Goal: Find contact information: Find contact information

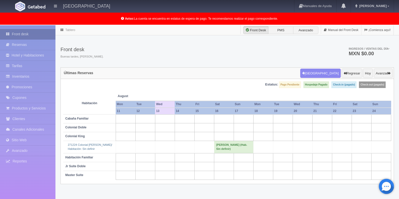
click at [37, 31] on link "Front desk" at bounding box center [27, 34] width 55 height 10
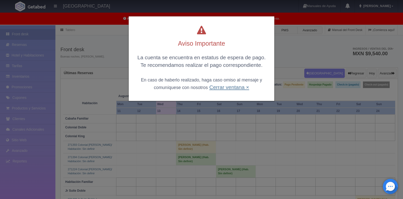
click at [225, 87] on link "Cerrar ventana ×" at bounding box center [229, 87] width 40 height 6
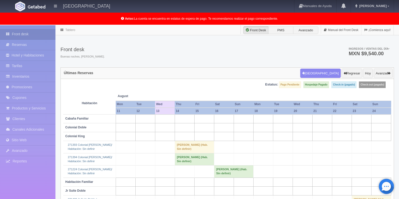
click at [194, 161] on td "Marco Tellez (Hab. Sin definir)" at bounding box center [194, 159] width 39 height 12
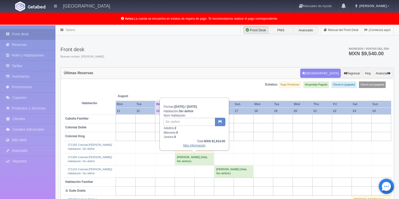
click at [196, 146] on link "Más Información" at bounding box center [194, 146] width 22 height 4
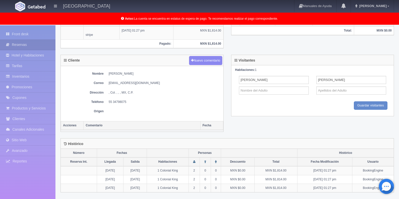
scroll to position [197, 0]
drag, startPoint x: 108, startPoint y: 100, endPoint x: 128, endPoint y: 100, distance: 19.7
click at [128, 100] on dl "Teléfono 55 34798075" at bounding box center [142, 102] width 158 height 4
copy dd "55 34798075"
drag, startPoint x: 139, startPoint y: 83, endPoint x: 110, endPoint y: 83, distance: 29.5
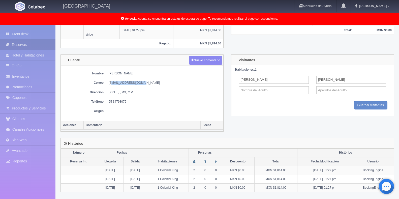
click at [110, 83] on dd "idiomas.unam@gmail.com" at bounding box center [165, 83] width 112 height 4
click at [106, 83] on dl "Correo idiomas.unam@gmail.com" at bounding box center [142, 83] width 158 height 4
drag, startPoint x: 106, startPoint y: 81, endPoint x: 144, endPoint y: 83, distance: 37.8
click at [144, 83] on dl "Correo idiomas.unam@gmail.com" at bounding box center [142, 83] width 158 height 4
copy dd "idiomas.unam@gmail.com"
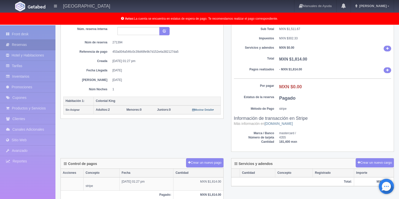
scroll to position [0, 0]
